Goal: Task Accomplishment & Management: Complete application form

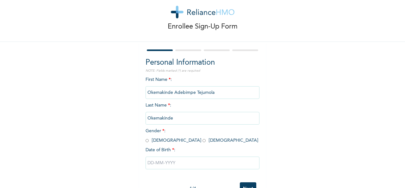
scroll to position [35, 0]
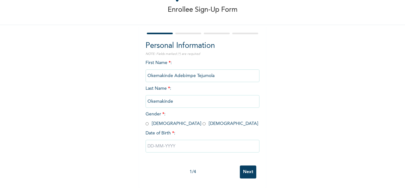
click at [203, 121] on input "radio" at bounding box center [204, 124] width 3 height 6
radio input "true"
click at [160, 140] on input "text" at bounding box center [203, 146] width 114 height 13
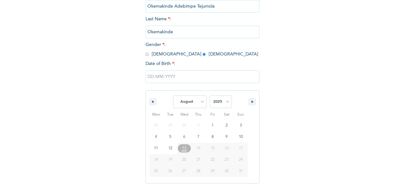
scroll to position [100, 0]
click at [200, 99] on select "January February March April May June July August September October November De…" at bounding box center [190, 100] width 34 height 13
click at [173, 95] on select "January February March April May June July August September October November De…" at bounding box center [190, 100] width 34 height 13
select select "7"
type input "[DATE]"
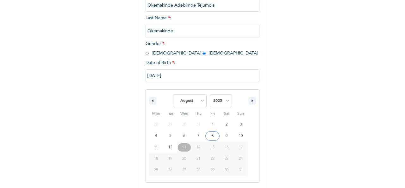
scroll to position [35, 0]
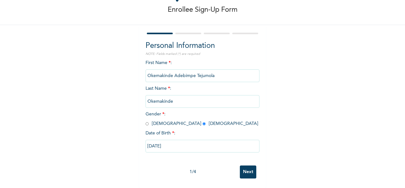
click at [176, 140] on input "[DATE]" at bounding box center [203, 146] width 114 height 13
select select "7"
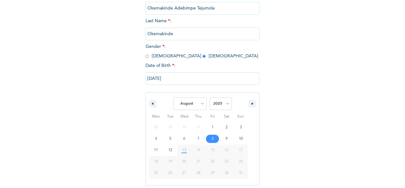
scroll to position [100, 0]
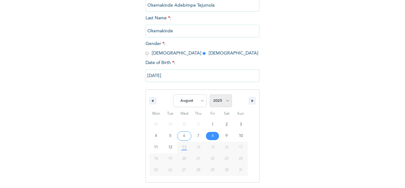
click at [225, 102] on select "2025 2024 2023 2022 2021 2020 2019 2018 2017 2016 2015 2014 2013 2012 2011 2010…" at bounding box center [221, 100] width 22 height 13
select select "1984"
click at [210, 95] on select "2025 2024 2023 2022 2021 2020 2019 2018 2017 2016 2015 2014 2013 2012 2011 2010…" at bounding box center [221, 100] width 22 height 13
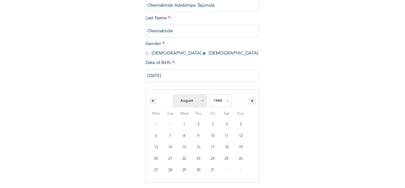
click at [200, 101] on select "January February March April May June July August September October November De…" at bounding box center [190, 100] width 34 height 13
select select "8"
click at [173, 95] on select "January February March April May June July August September October November De…" at bounding box center [190, 100] width 34 height 13
type input "[DATE]"
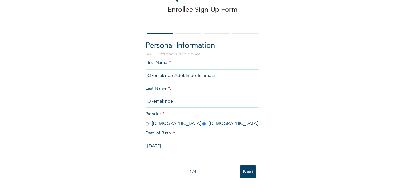
click at [244, 167] on input "Next" at bounding box center [248, 171] width 16 height 13
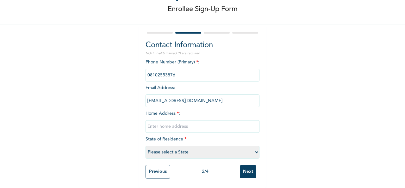
click at [176, 125] on input "text" at bounding box center [203, 126] width 114 height 13
type input "Soluyi"
select select "25"
click at [172, 120] on input "Soluyi" at bounding box center [203, 126] width 114 height 13
click at [193, 120] on input "2 [PERSON_NAME]" at bounding box center [203, 126] width 114 height 13
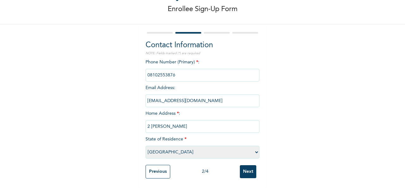
click at [196, 123] on input "2 [PERSON_NAME]" at bounding box center [203, 126] width 114 height 13
type input "2 [PERSON_NAME] Peace Estate Poweline Bustop Soluyi"
click at [246, 165] on input "Next" at bounding box center [248, 171] width 16 height 13
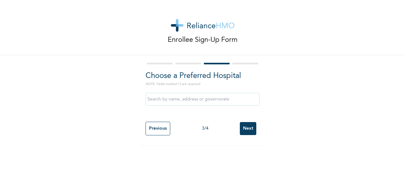
click at [213, 97] on input "text" at bounding box center [203, 99] width 114 height 13
type input "r"
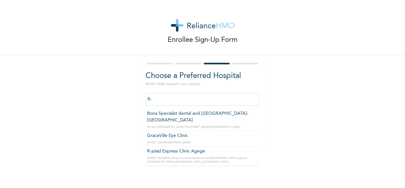
click at [214, 97] on input "R-" at bounding box center [203, 99] width 114 height 13
type input "R"
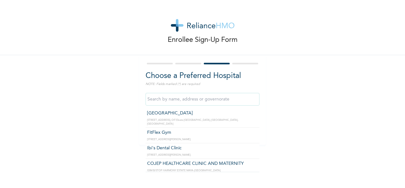
scroll to position [8491, 0]
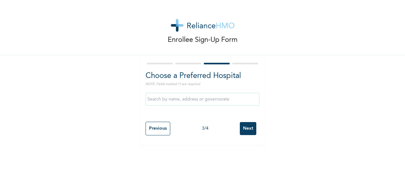
click at [78, 147] on div "Enrollee Sign-Up Form Choose a Preferred Hospital NOTE: Fields marked (*) are r…" at bounding box center [202, 94] width 405 height 188
click at [213, 100] on input "text" at bounding box center [203, 99] width 114 height 13
type input "n"
click at [125, 114] on div "Enrollee Sign-Up Form Choose a Preferred Hospital NOTE: Fields marked (*) are r…" at bounding box center [202, 72] width 405 height 145
click at [242, 126] on input "Next" at bounding box center [248, 128] width 16 height 13
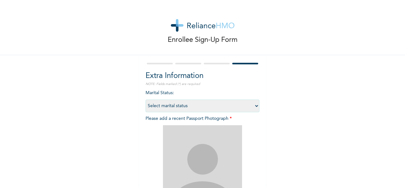
click at [253, 105] on select "Select marital status [DEMOGRAPHIC_DATA] Married [DEMOGRAPHIC_DATA] Widow/[DEMO…" at bounding box center [203, 105] width 114 height 13
select select "2"
click at [146, 99] on select "Select marital status [DEMOGRAPHIC_DATA] Married [DEMOGRAPHIC_DATA] Widow/[DEMO…" at bounding box center [203, 105] width 114 height 13
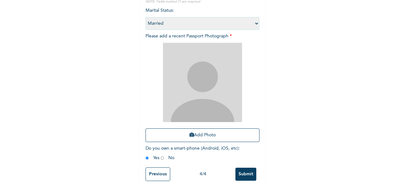
scroll to position [90, 0]
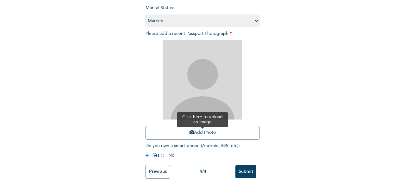
click at [215, 128] on button "Add Photo" at bounding box center [203, 133] width 114 height 14
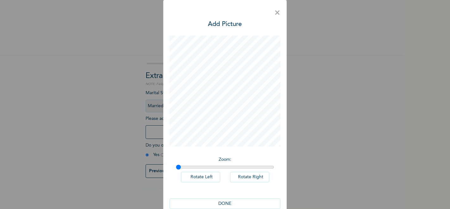
scroll to position [0, 0]
click at [223, 187] on button "DONE" at bounding box center [225, 203] width 111 height 10
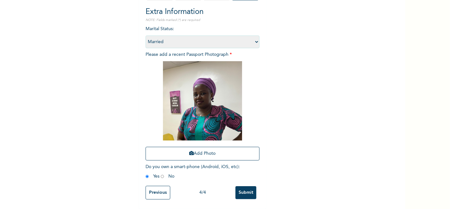
scroll to position [70, 0]
click at [246, 187] on input "Submit" at bounding box center [246, 192] width 21 height 13
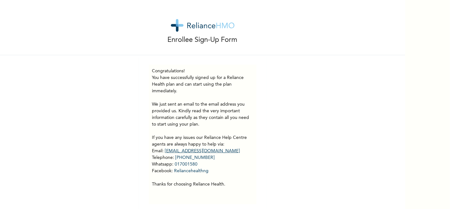
click at [199, 149] on a"] "[EMAIL_ADDRESS][DOMAIN_NAME]" at bounding box center [202, 151] width 75 height 4
